Goal: Find specific page/section: Find specific page/section

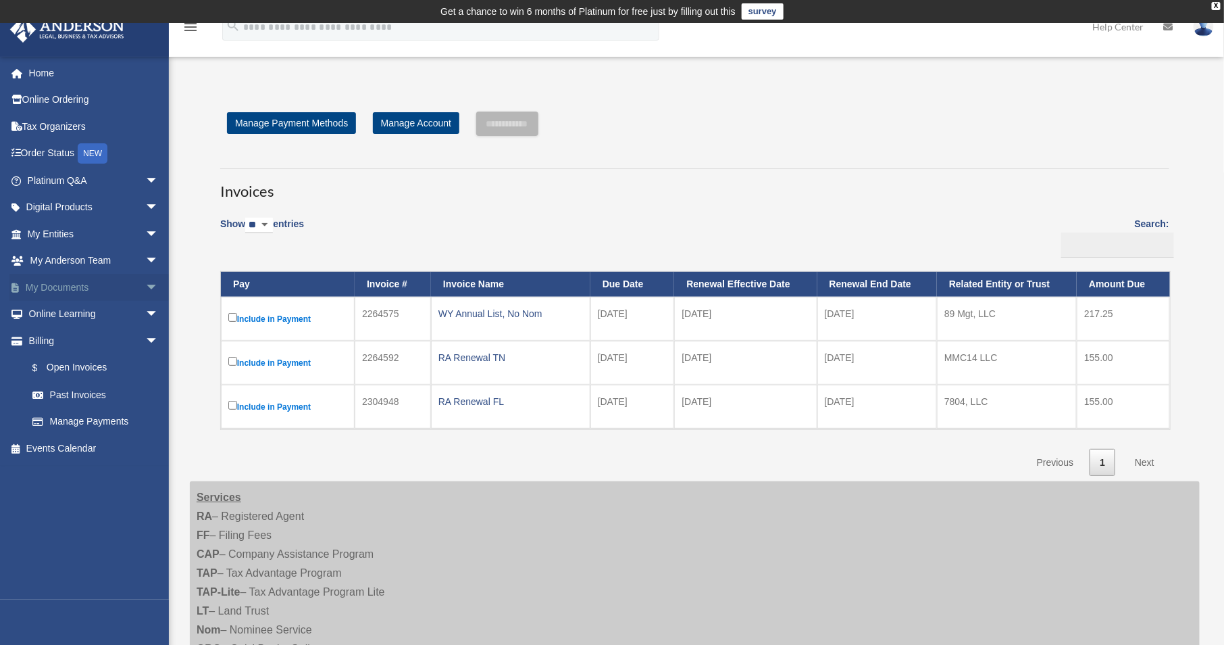
click at [145, 284] on span "arrow_drop_down" at bounding box center [158, 288] width 27 height 28
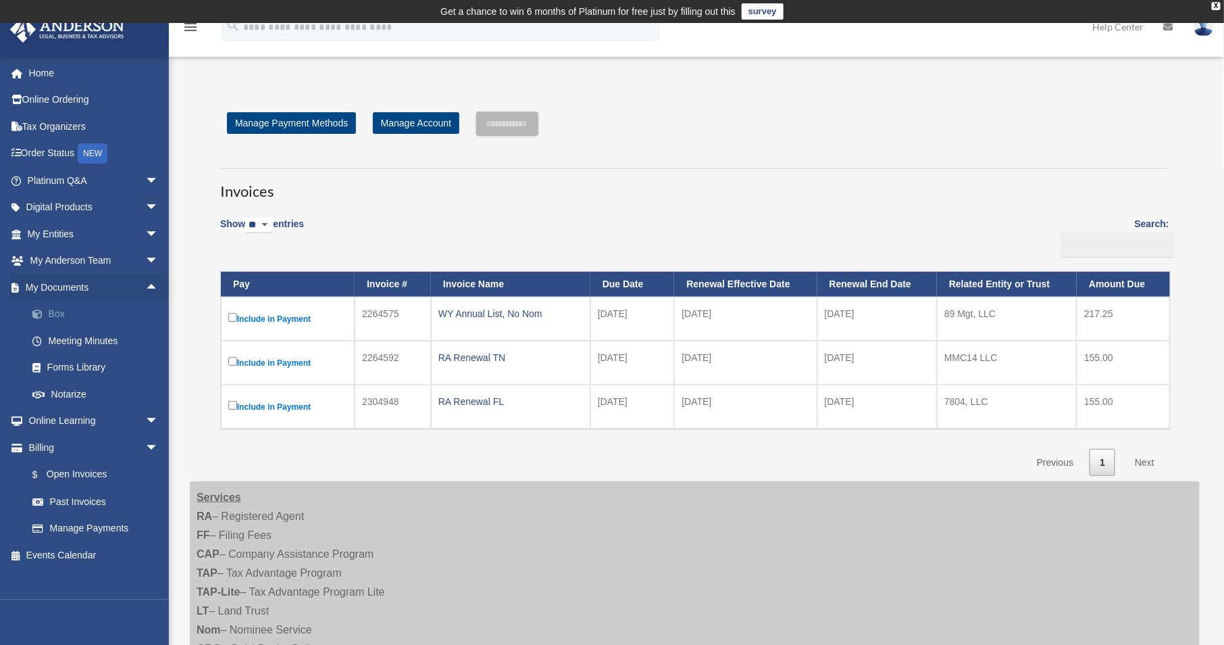
click at [61, 317] on link "Box" at bounding box center [99, 314] width 160 height 27
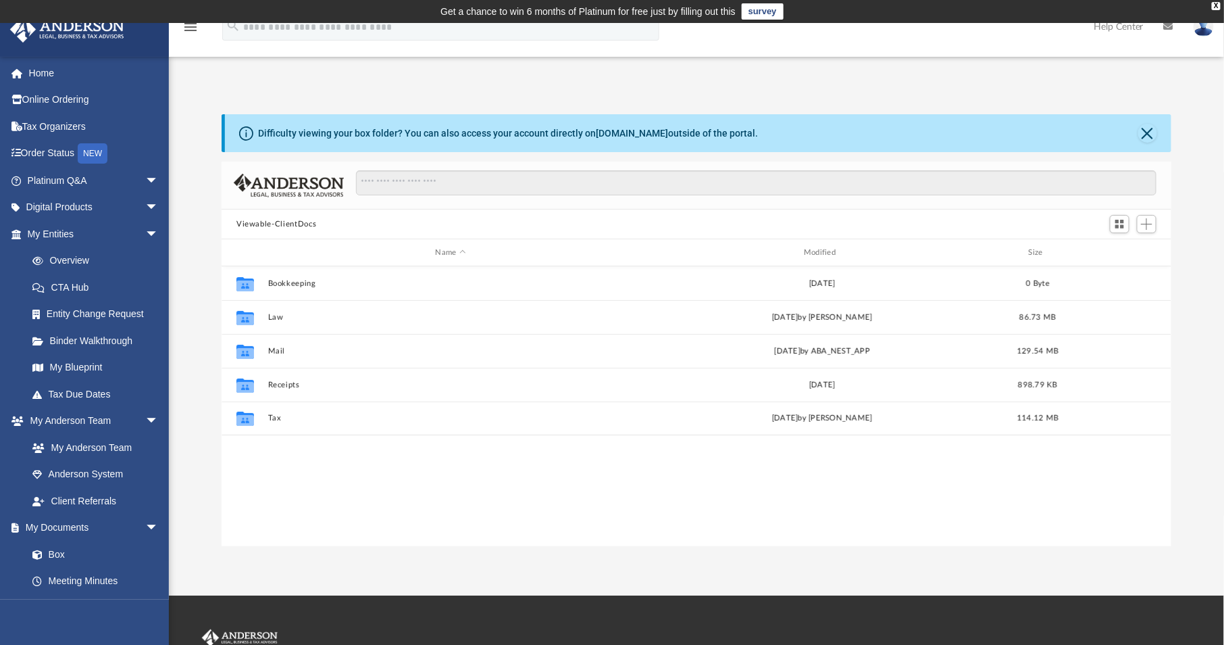
scroll to position [297, 940]
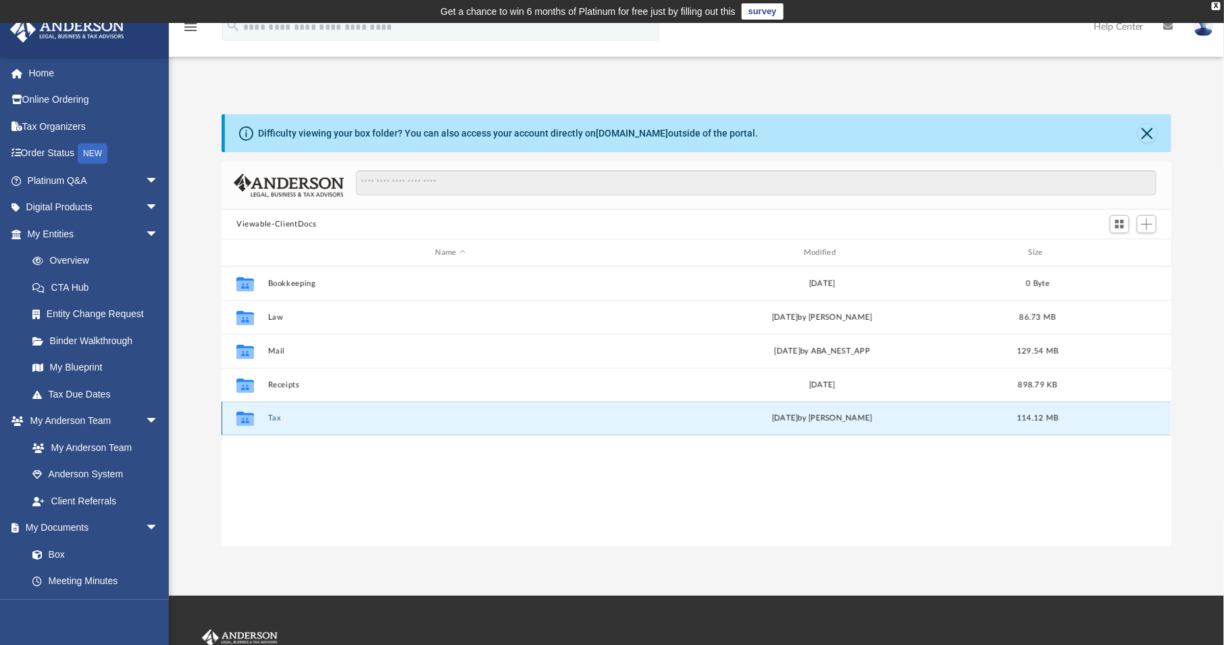
click at [277, 417] on button "Tax" at bounding box center [451, 418] width 366 height 9
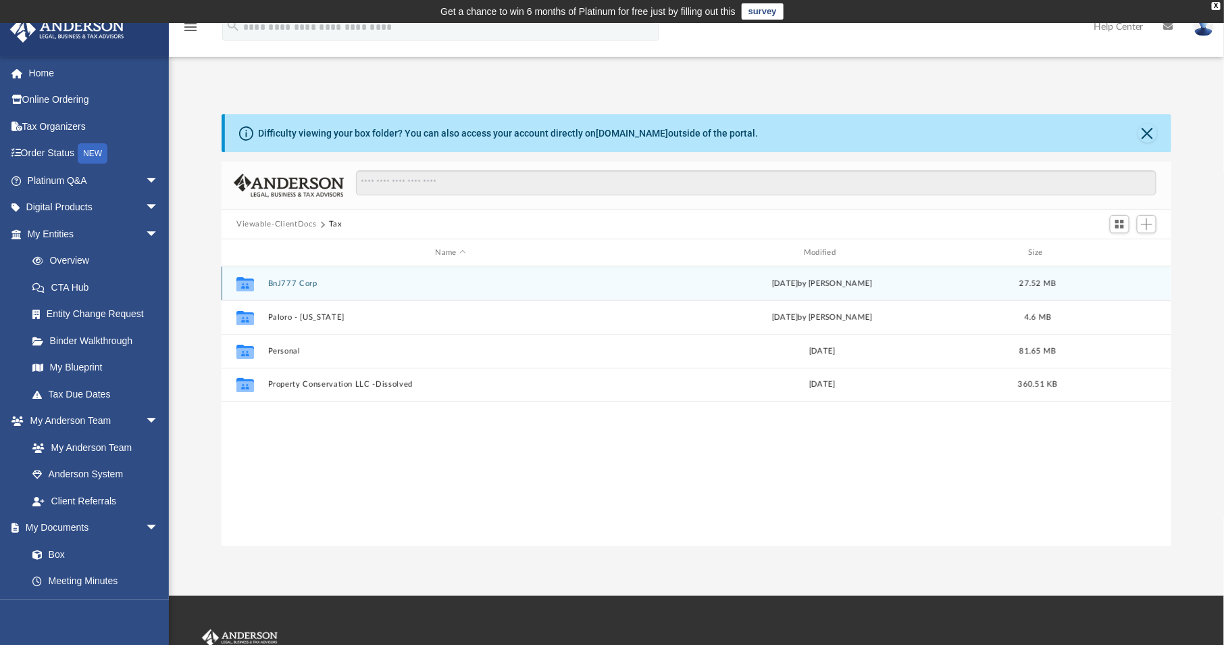
click at [299, 280] on button "BnJ777 Corp" at bounding box center [451, 283] width 366 height 9
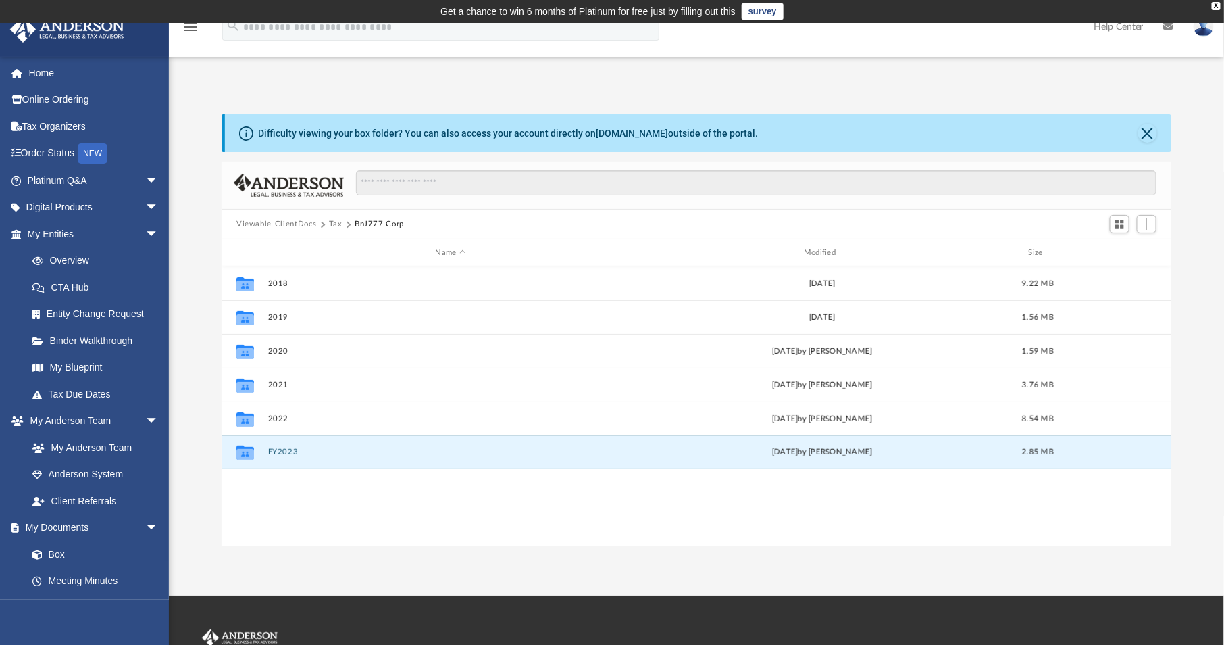
click at [289, 451] on button "FY2023" at bounding box center [451, 451] width 366 height 9
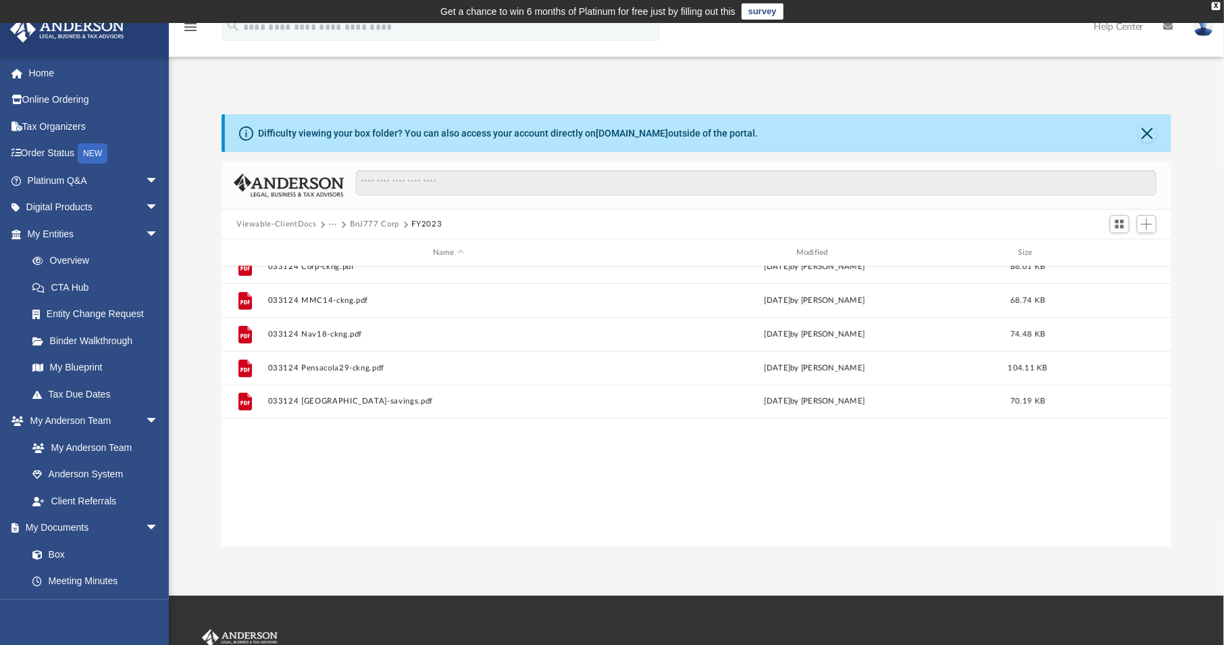
scroll to position [0, 0]
